Goal: Task Accomplishment & Management: Manage account settings

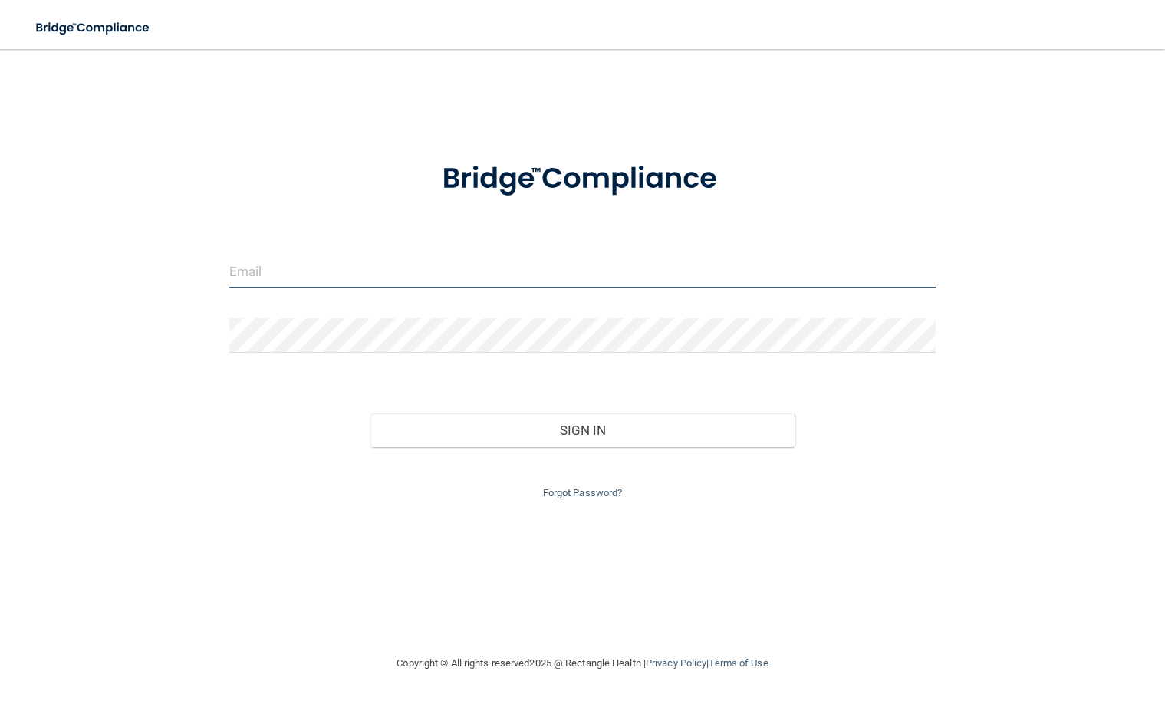
click at [297, 274] on input "email" at bounding box center [582, 271] width 706 height 34
type input "[EMAIL_ADDRESS][DOMAIN_NAME]"
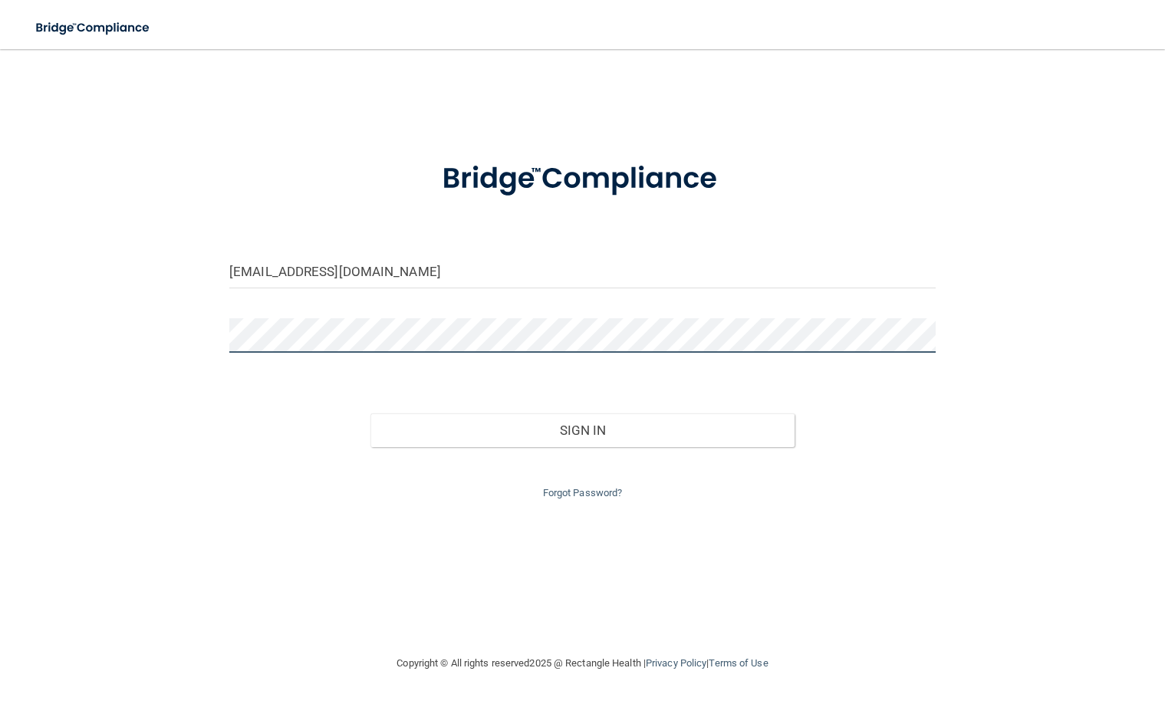
click at [370, 413] on button "Sign In" at bounding box center [582, 430] width 424 height 34
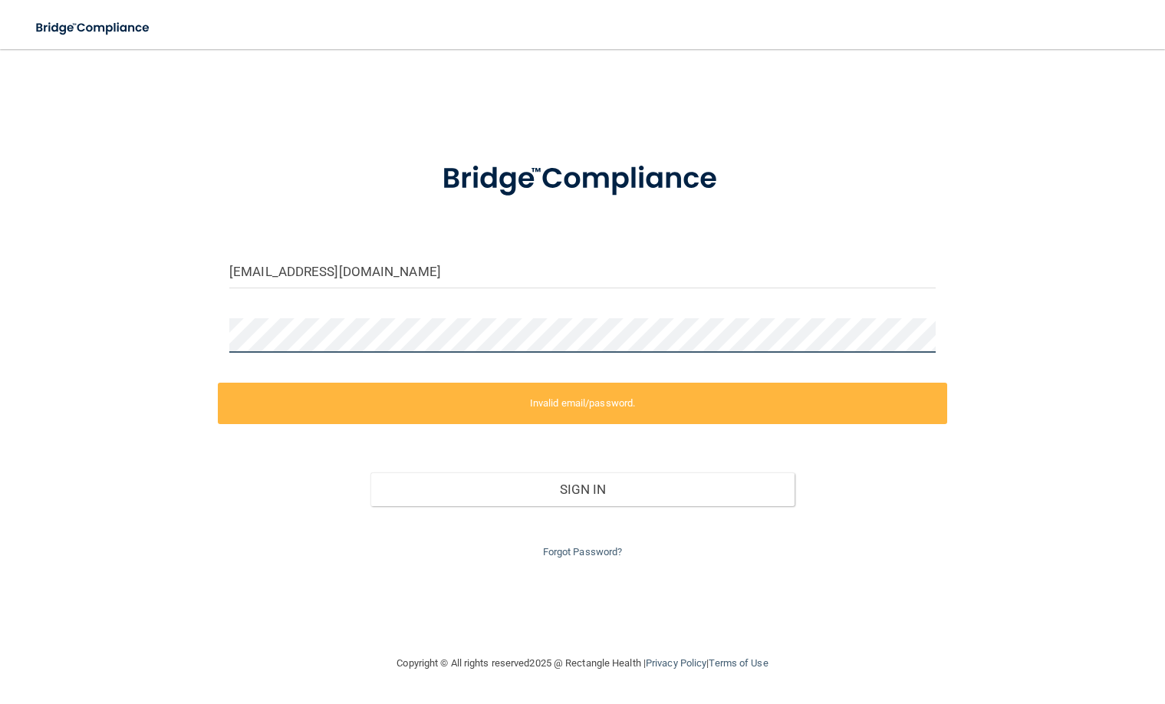
click at [129, 340] on div "[EMAIL_ADDRESS][DOMAIN_NAME] Invalid email/password. You don't have permission …" at bounding box center [582, 351] width 1103 height 574
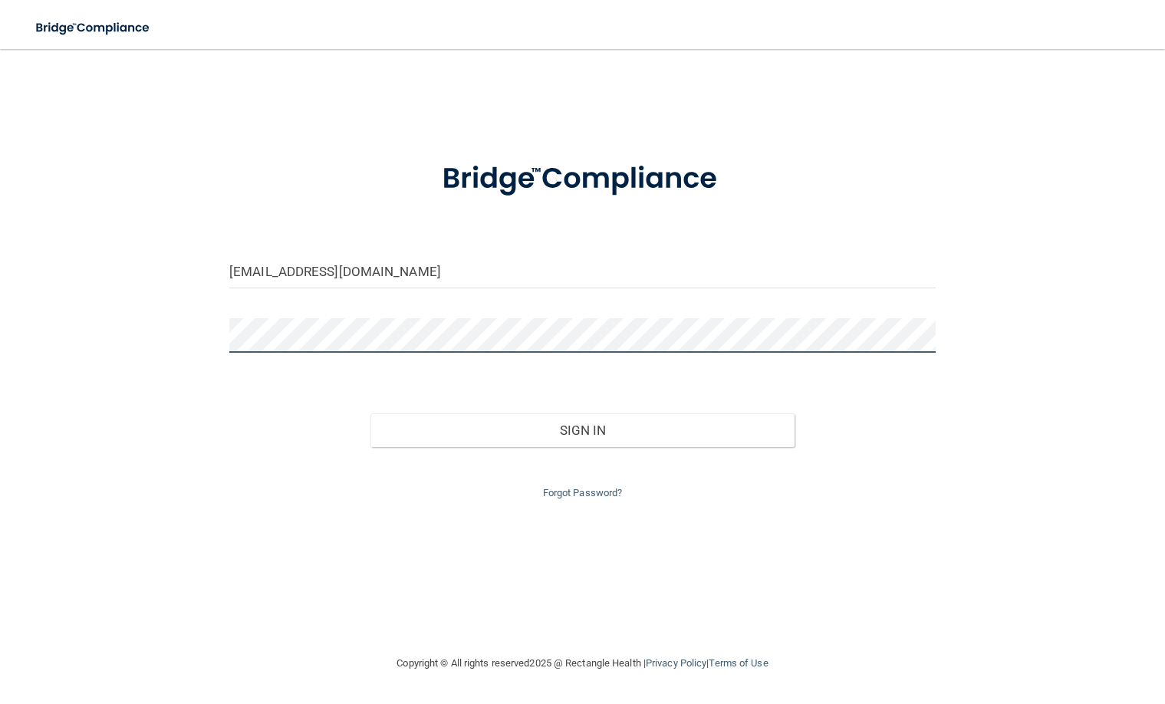
click at [370, 413] on button "Sign In" at bounding box center [582, 430] width 424 height 34
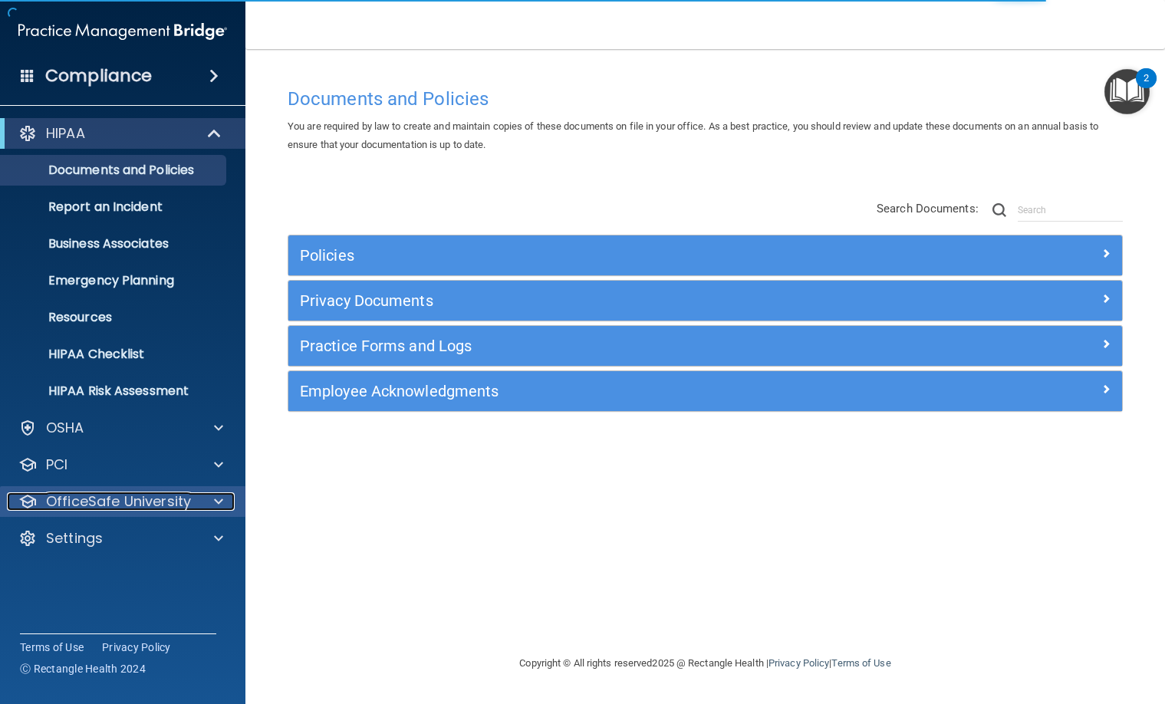
click at [116, 504] on p "OfficeSafe University" at bounding box center [118, 501] width 145 height 18
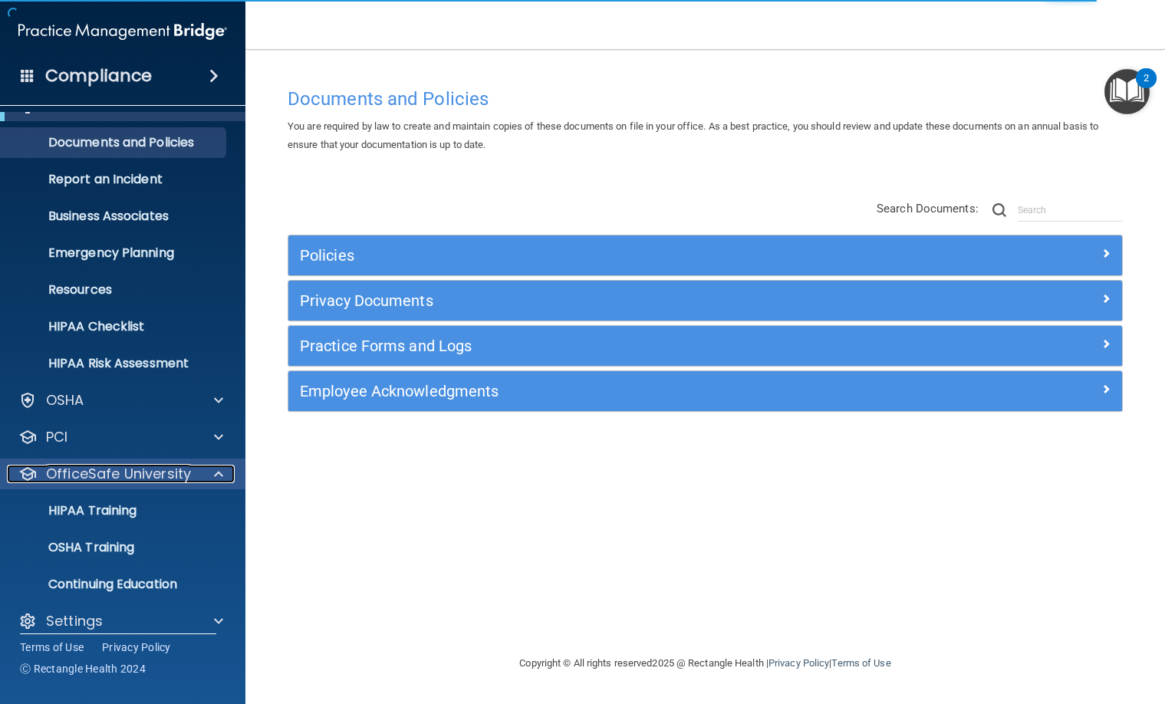
scroll to position [43, 0]
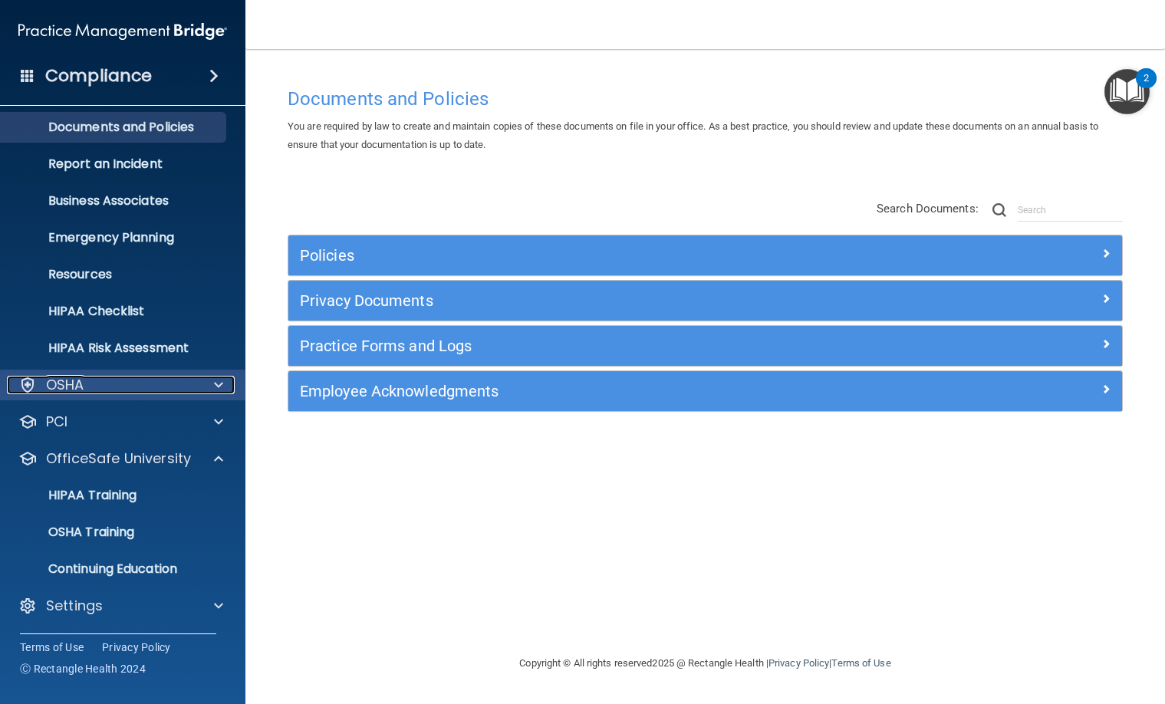
click at [114, 383] on div "OSHA" at bounding box center [102, 385] width 190 height 18
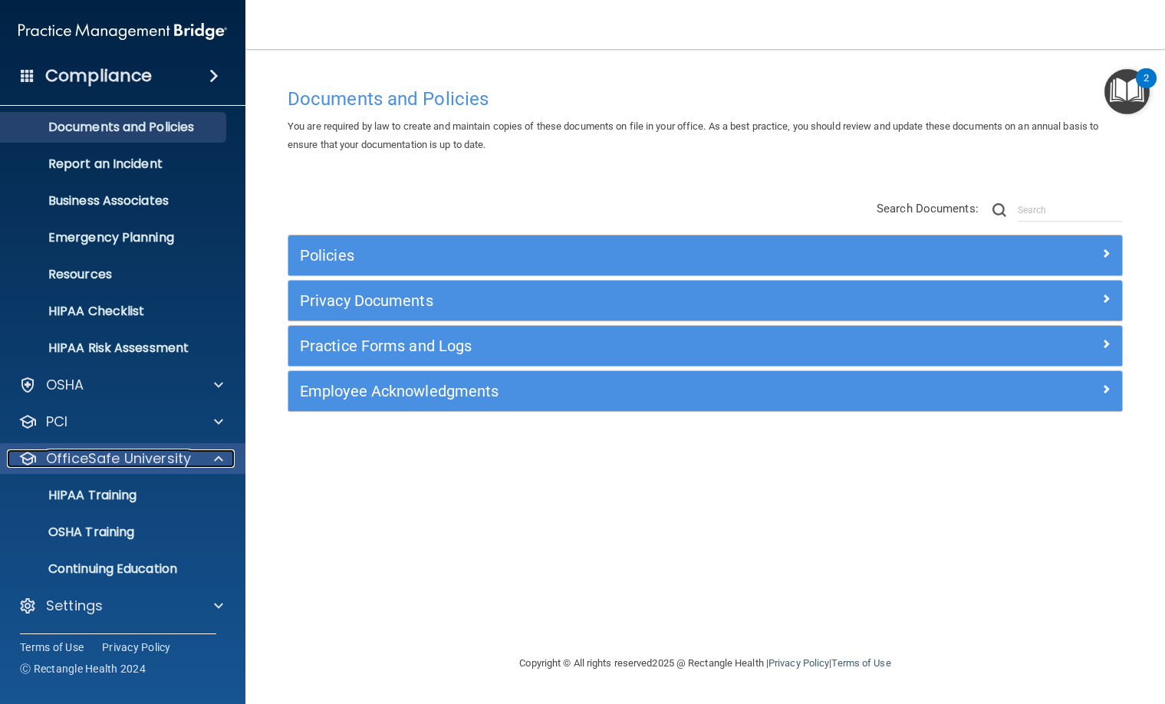
click at [77, 453] on p "OfficeSafe University" at bounding box center [118, 458] width 145 height 18
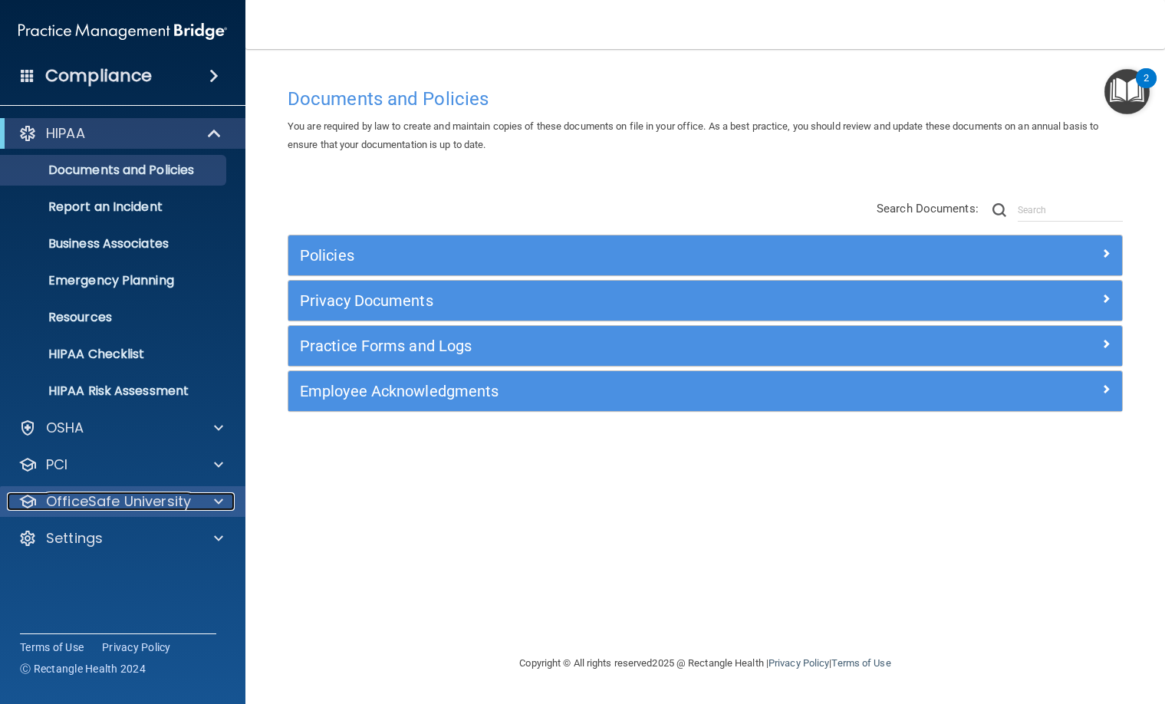
scroll to position [0, 0]
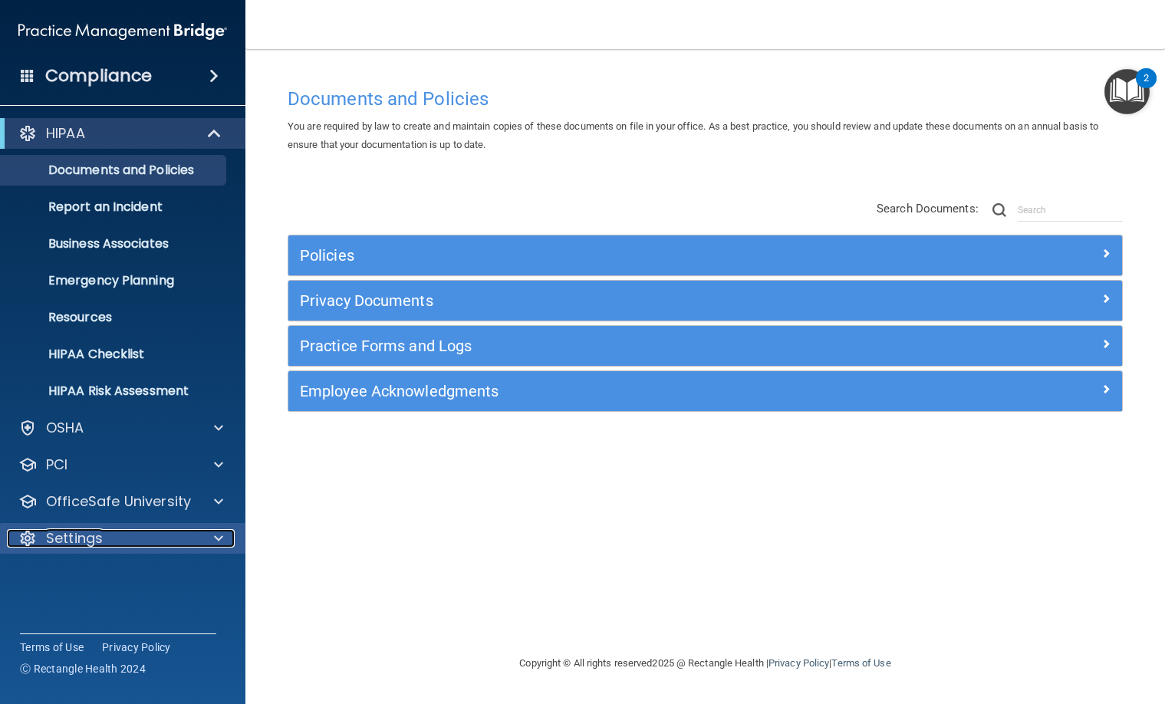
click at [68, 537] on p "Settings" at bounding box center [74, 538] width 57 height 18
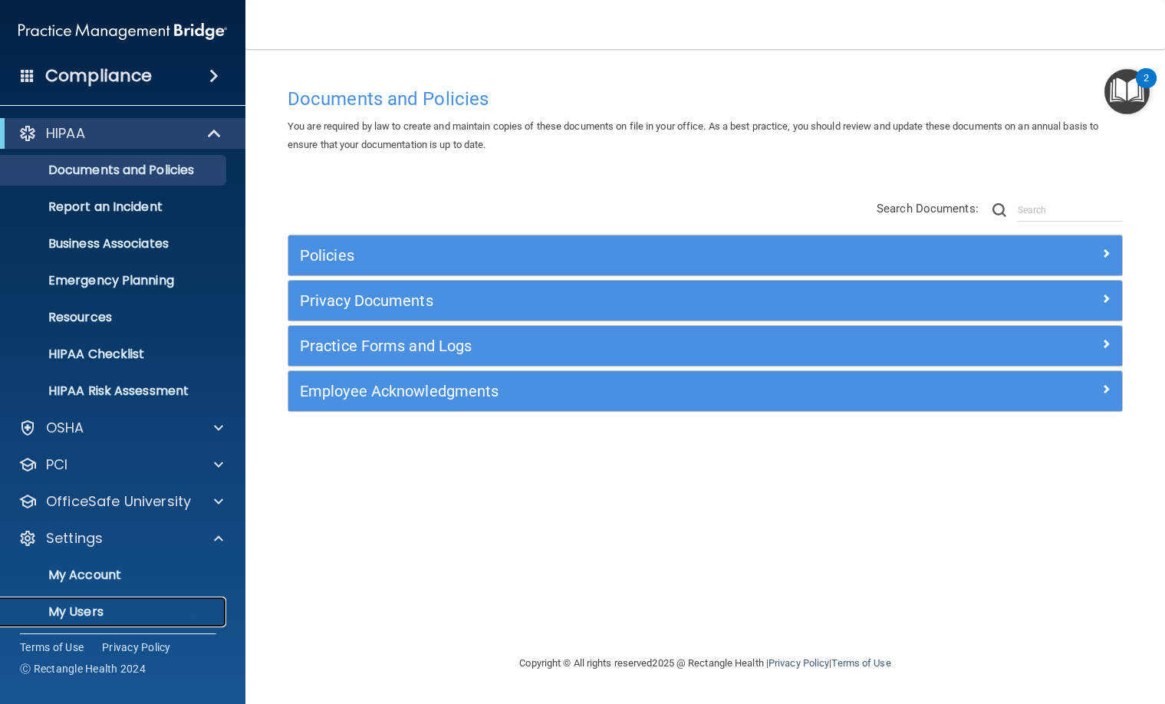
click at [73, 608] on p "My Users" at bounding box center [114, 611] width 209 height 15
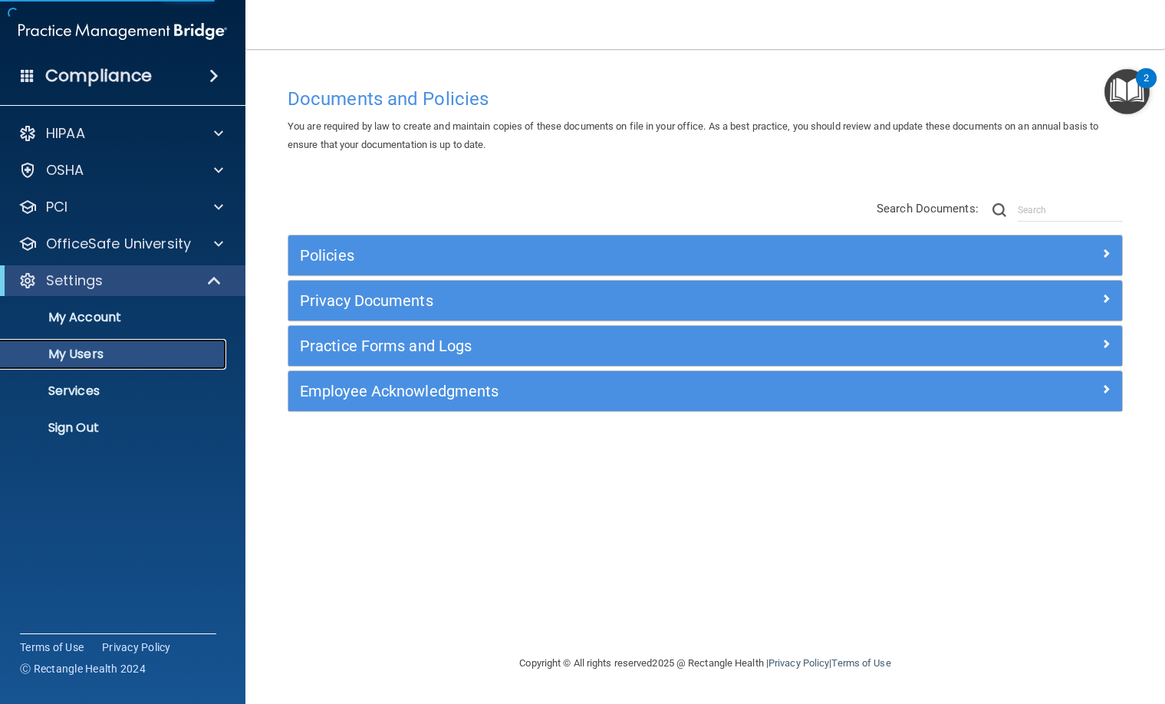
select select "20"
